Goal: Find specific page/section: Find specific page/section

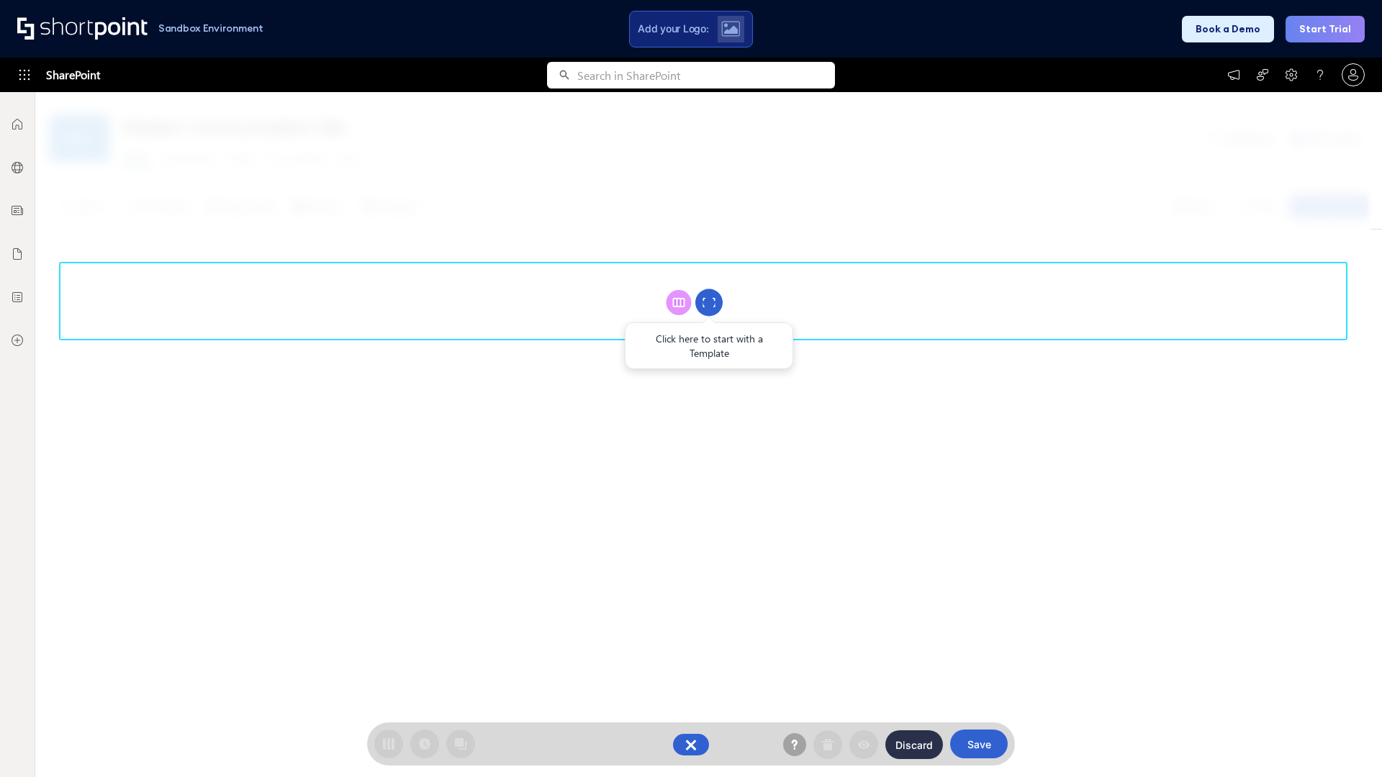
click at [709, 302] on circle at bounding box center [708, 302] width 27 height 27
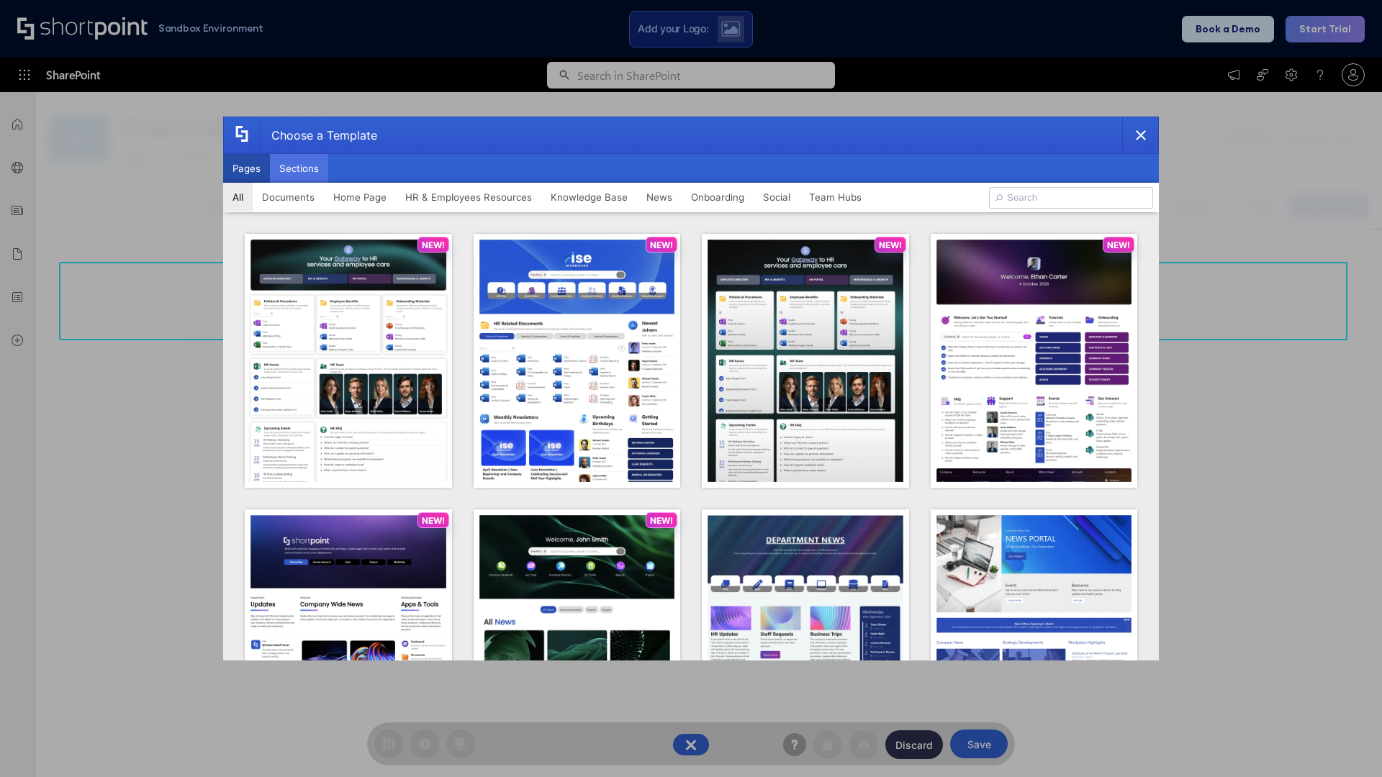
click at [299, 168] on button "Sections" at bounding box center [299, 168] width 58 height 29
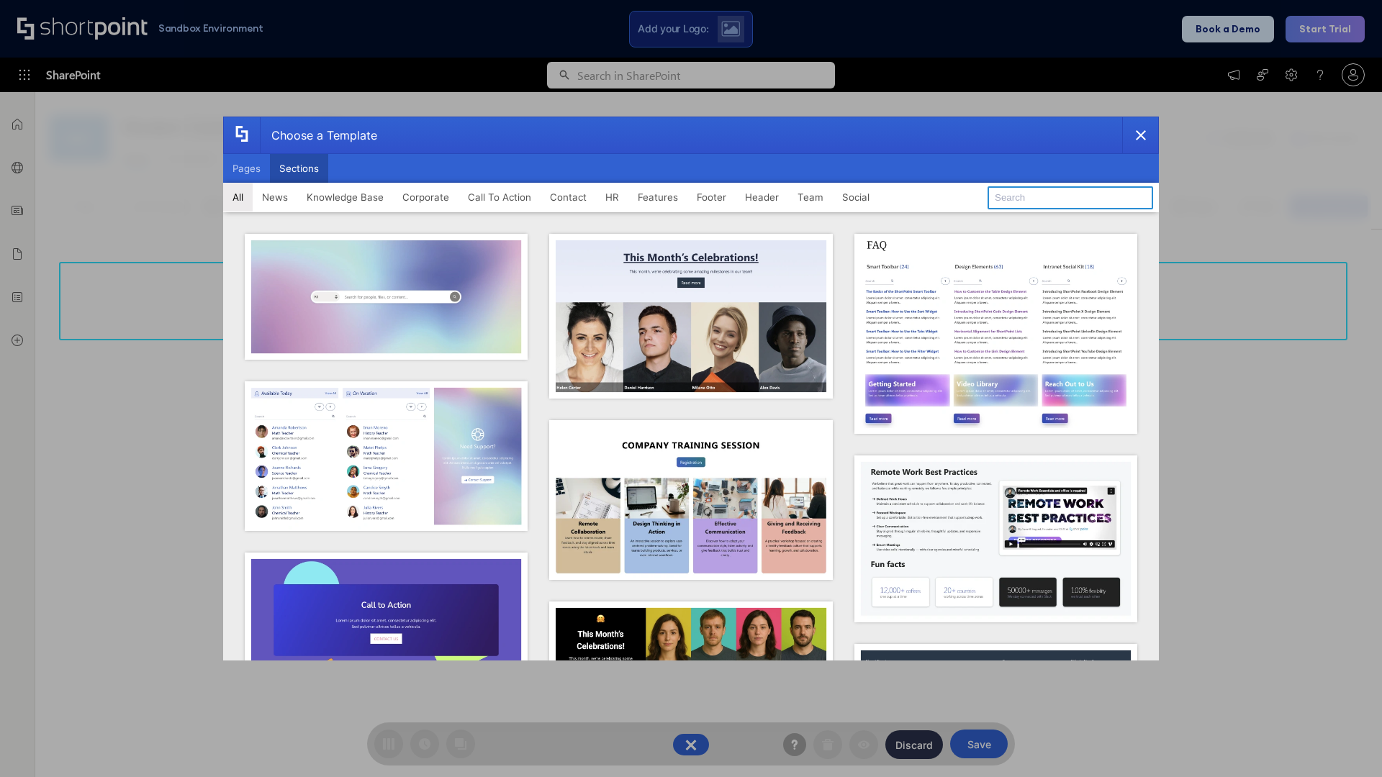
type input "Cards"
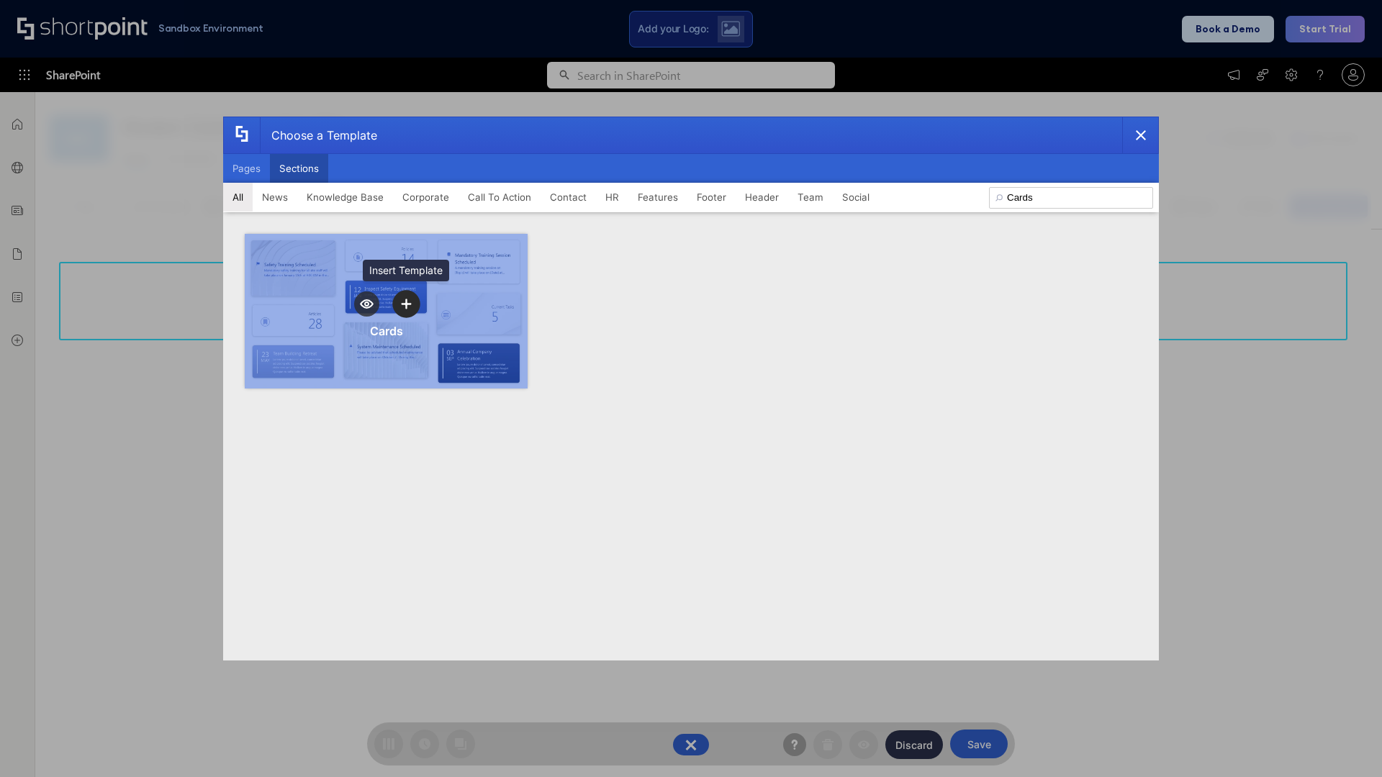
click at [406, 304] on icon "template selector" at bounding box center [406, 304] width 10 height 10
